Goal: Entertainment & Leisure: Consume media (video, audio)

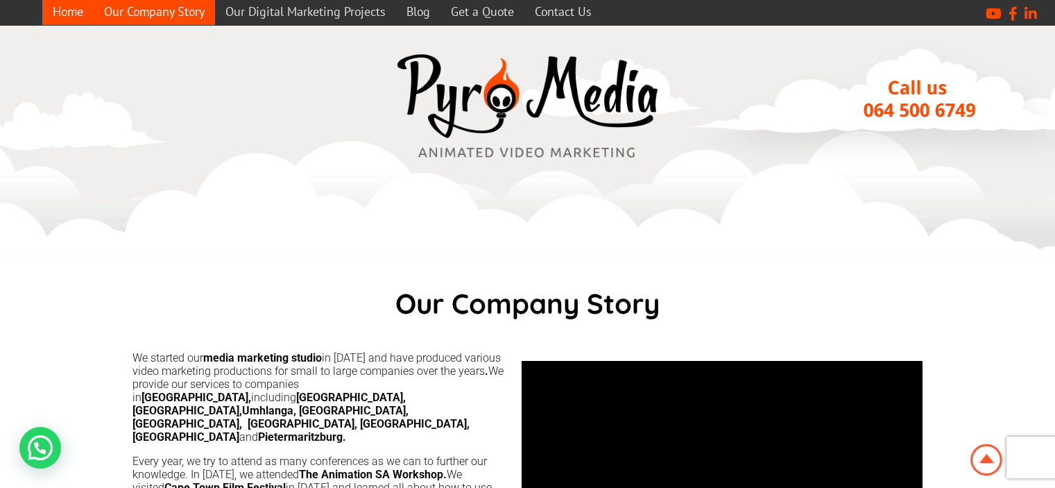
click at [71, 19] on link "Home" at bounding box center [67, 11] width 51 height 27
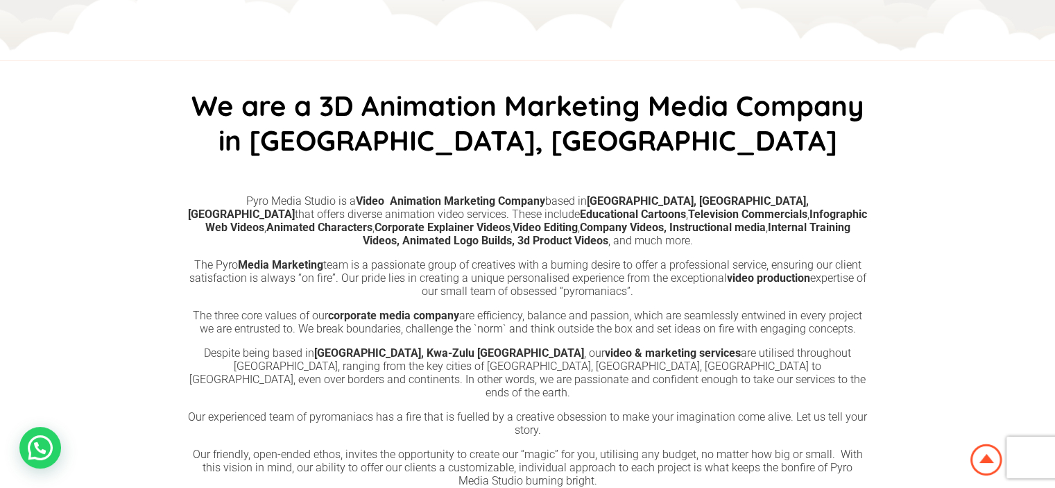
scroll to position [971, 0]
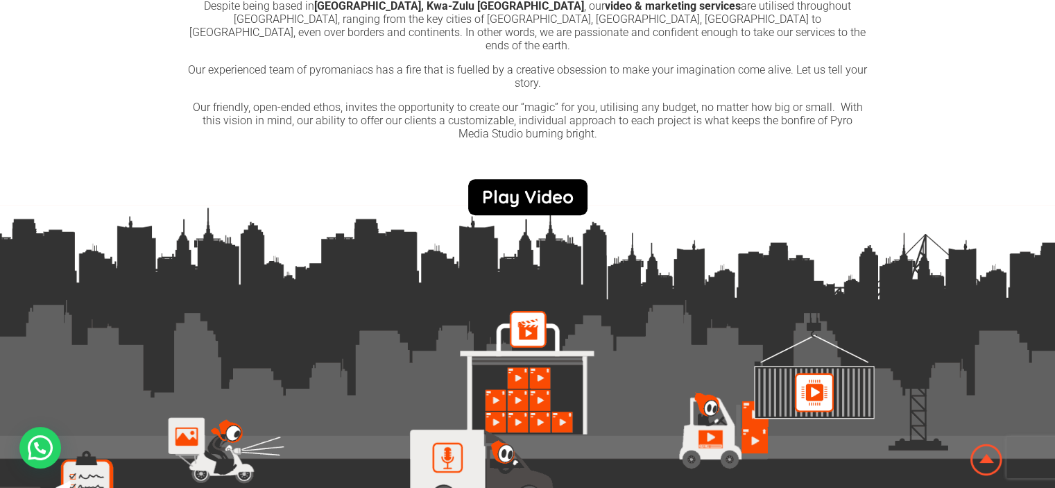
click at [566, 196] on link "Play Video" at bounding box center [527, 197] width 119 height 36
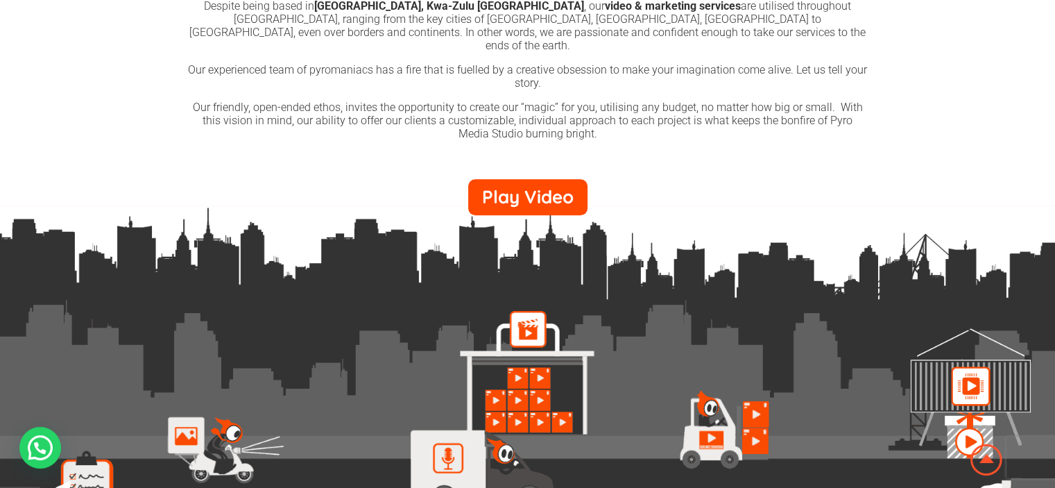
click at [0, 0] on link "×" at bounding box center [0, 0] width 0 height 0
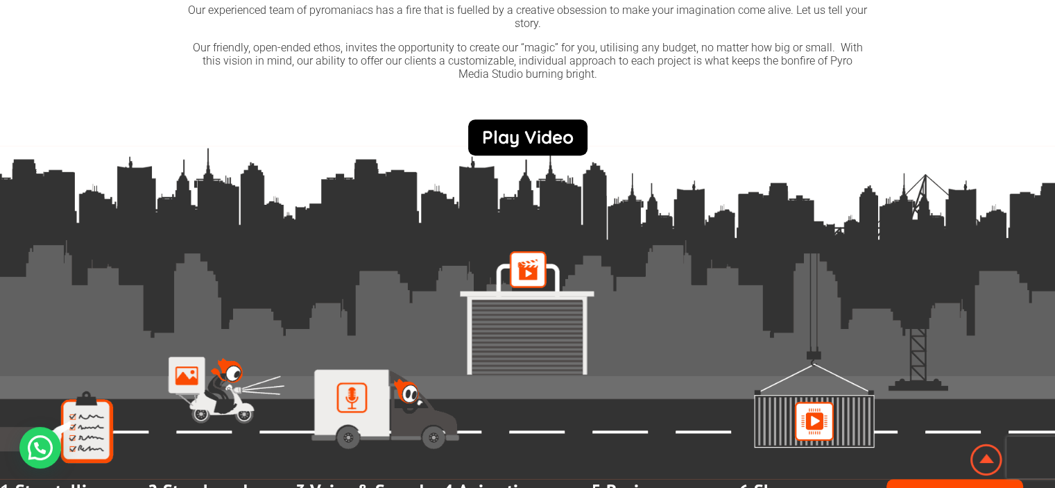
scroll to position [971, 0]
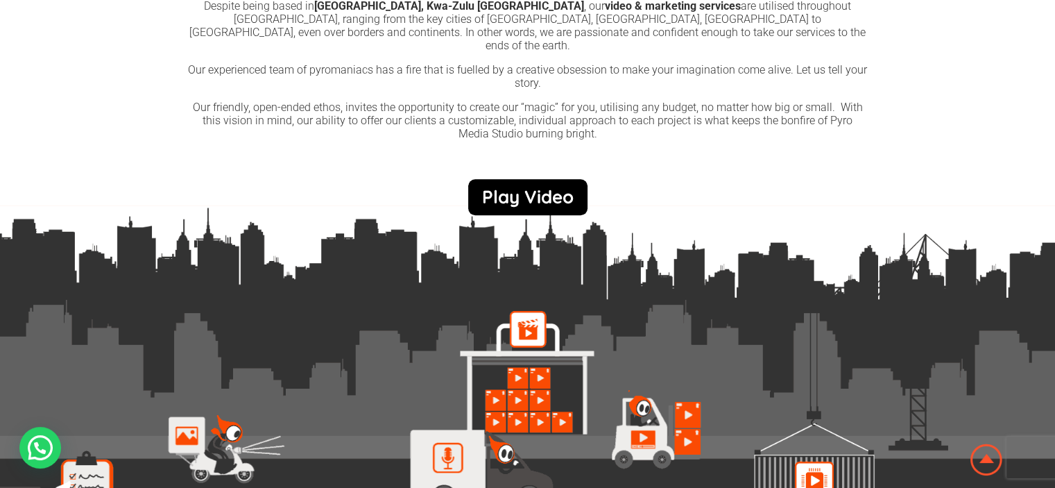
click at [531, 179] on link "Play Video" at bounding box center [527, 197] width 119 height 36
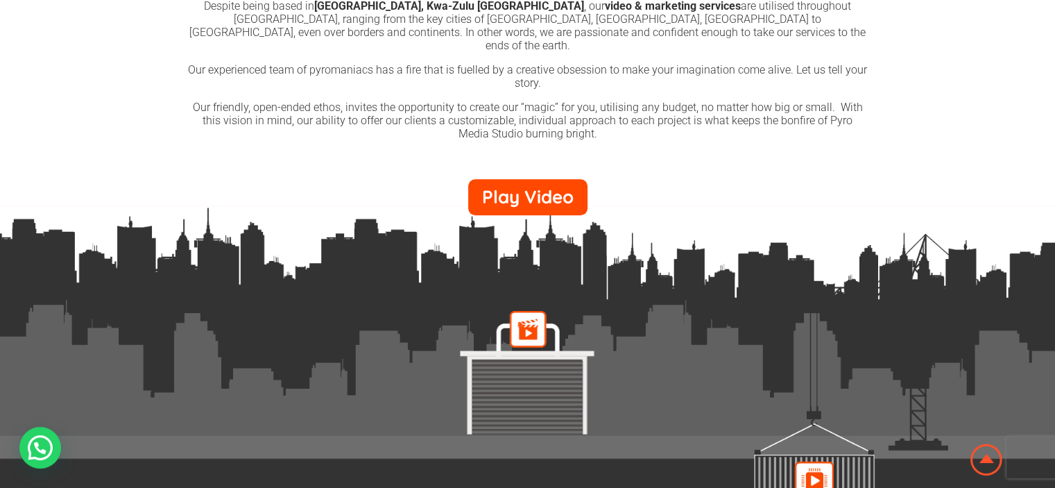
scroll to position [971, 0]
